Goal: Information Seeking & Learning: Find specific fact

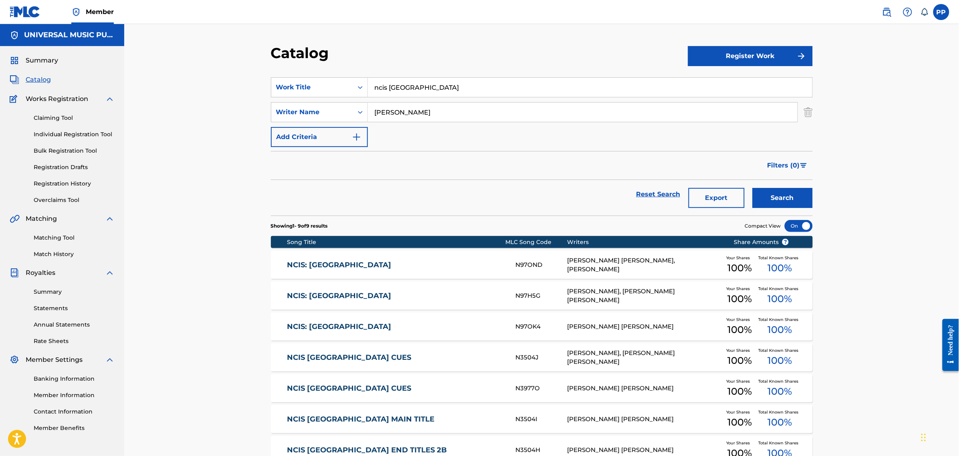
click at [447, 91] on input "ncis [GEOGRAPHIC_DATA]" at bounding box center [590, 87] width 444 height 19
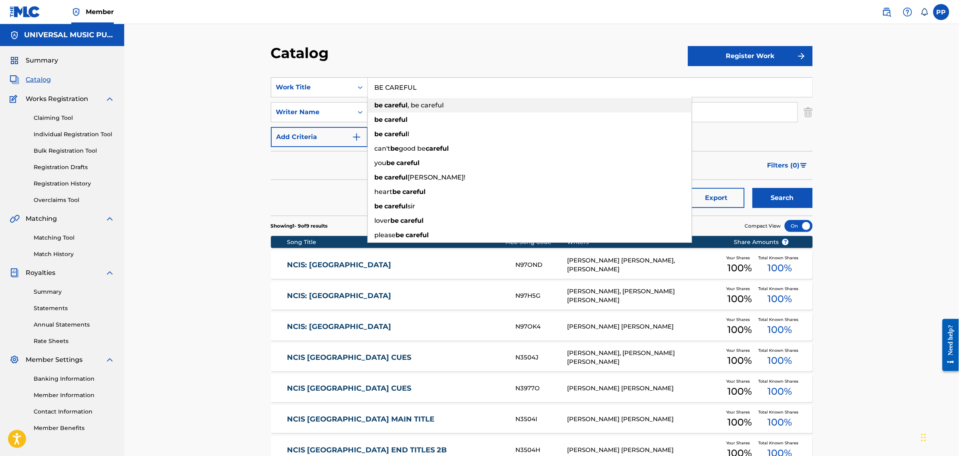
type input "BE CAREFUL"
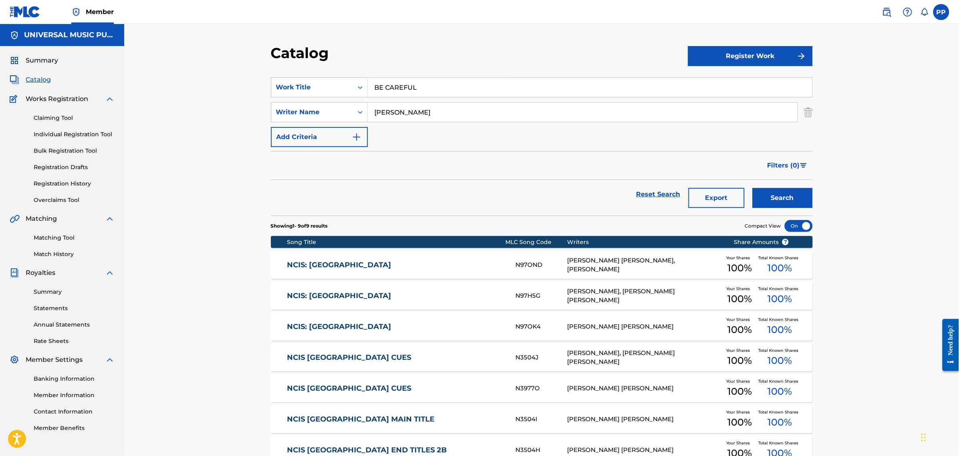
click at [272, 161] on div "Filters ( 0 )" at bounding box center [542, 165] width 542 height 29
click at [452, 117] on input "[PERSON_NAME]" at bounding box center [583, 112] width 430 height 19
click at [452, 116] on input "[PERSON_NAME]" at bounding box center [583, 112] width 430 height 19
type input "DIGGS"
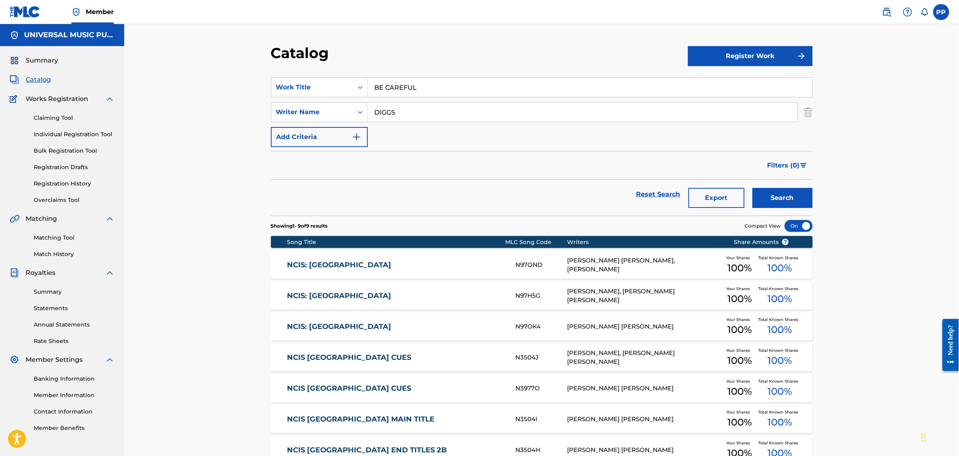
click at [752, 188] on button "Search" at bounding box center [782, 198] width 60 height 20
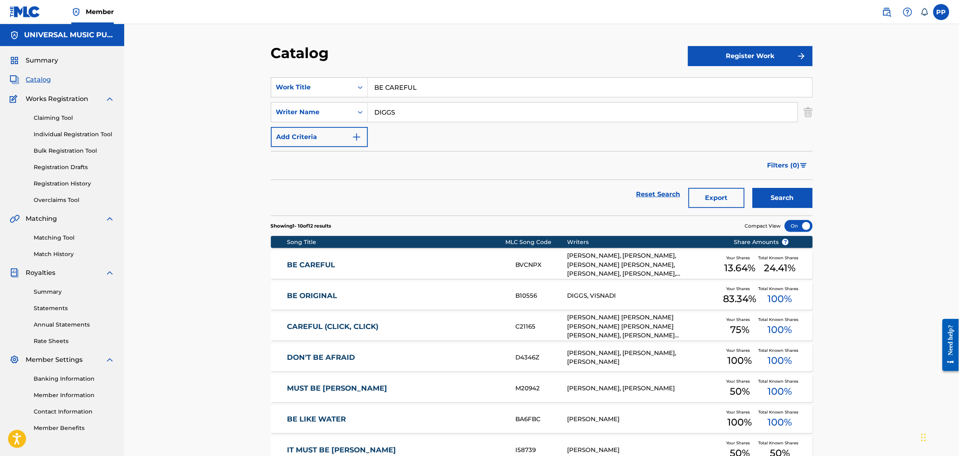
click at [416, 264] on link "BE CAREFUL" at bounding box center [396, 264] width 218 height 9
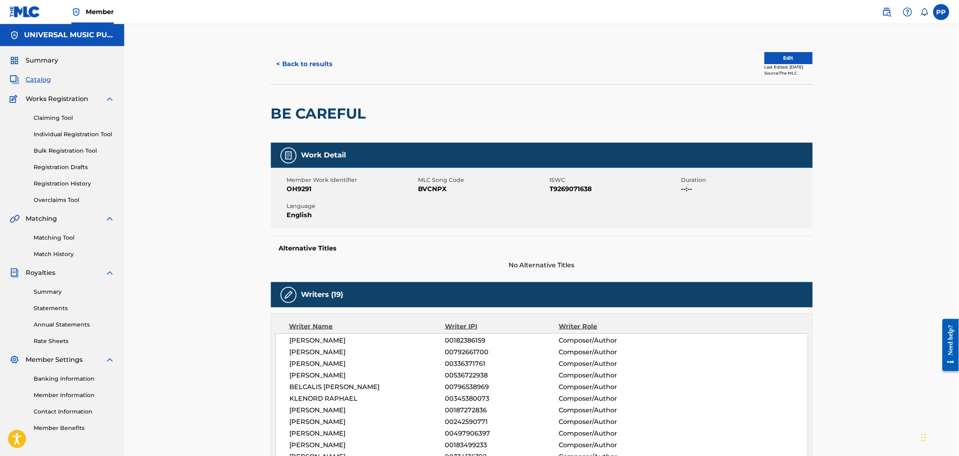
click at [304, 189] on span "OH9291" at bounding box center [351, 189] width 129 height 10
click at [435, 191] on span "BVCNPX" at bounding box center [482, 189] width 129 height 10
copy span "BVCNPX"
